Goal: Navigation & Orientation: Find specific page/section

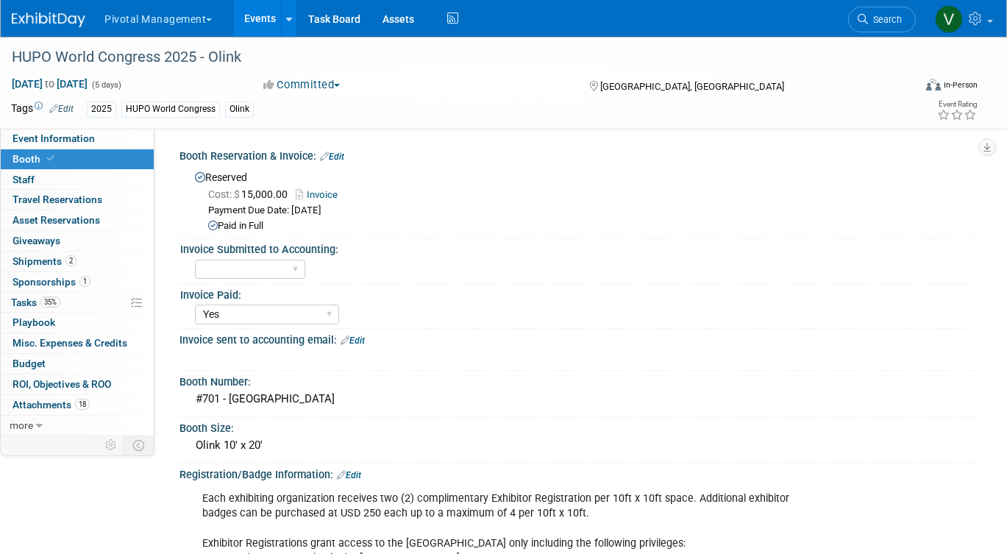
select select "Yes"
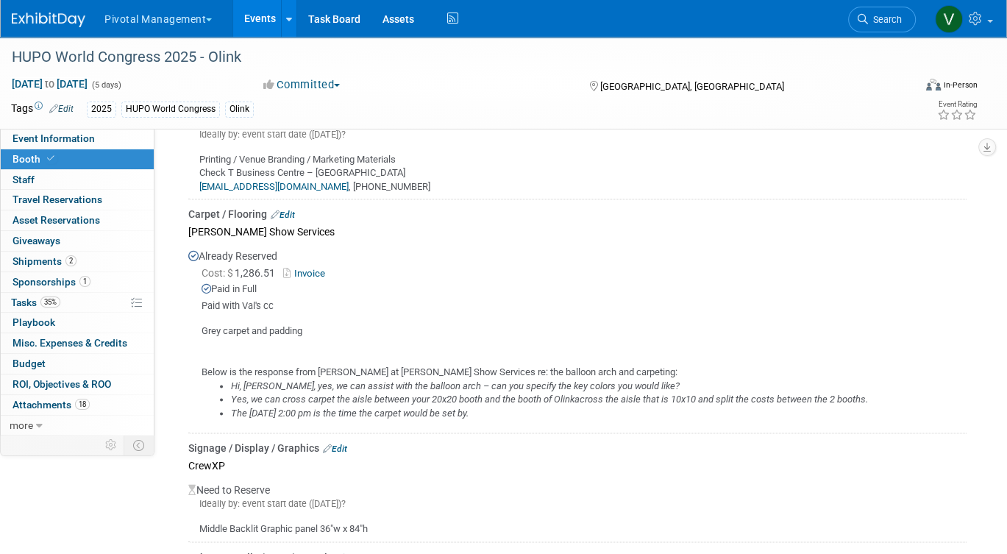
click at [258, 21] on link "Events" at bounding box center [260, 18] width 54 height 37
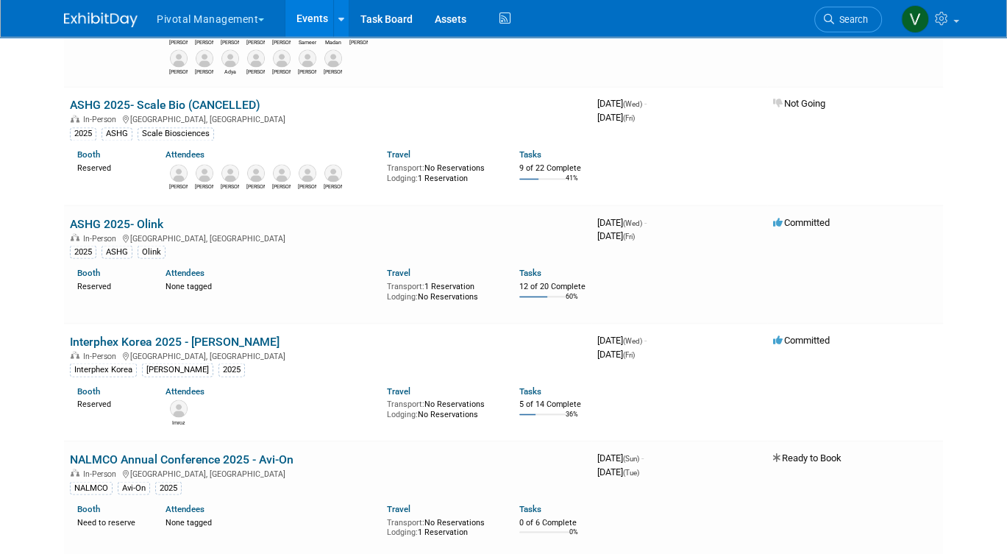
scroll to position [3243, 0]
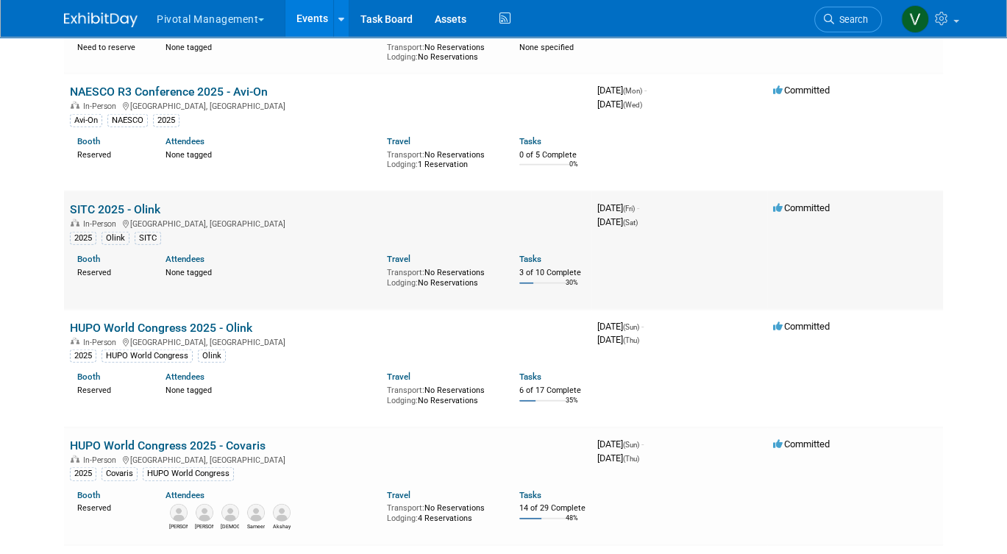
click at [107, 216] on link "SITC 2025 - Olink" at bounding box center [115, 209] width 90 height 14
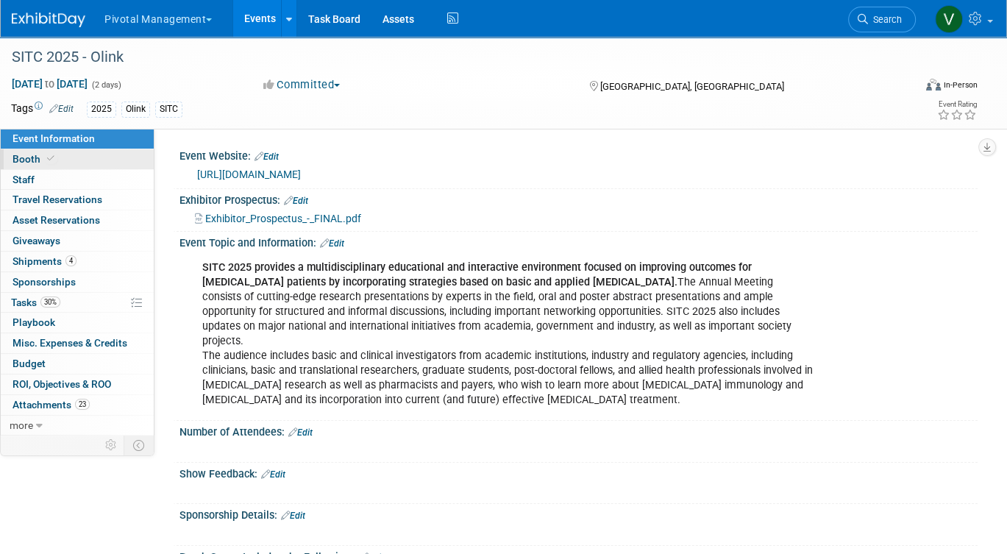
click at [104, 161] on link "Booth" at bounding box center [77, 159] width 153 height 20
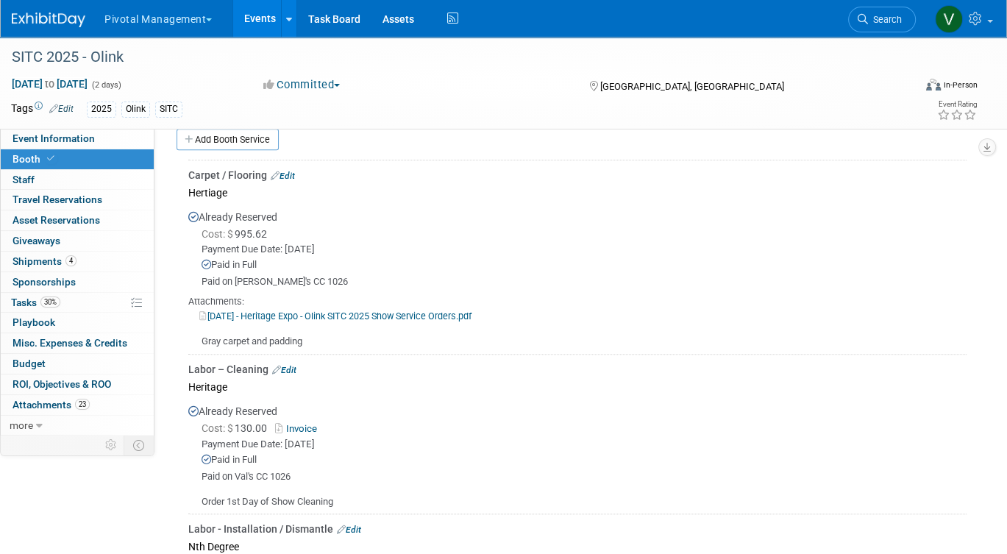
scroll to position [1168, 0]
